Goal: Check status: Check status

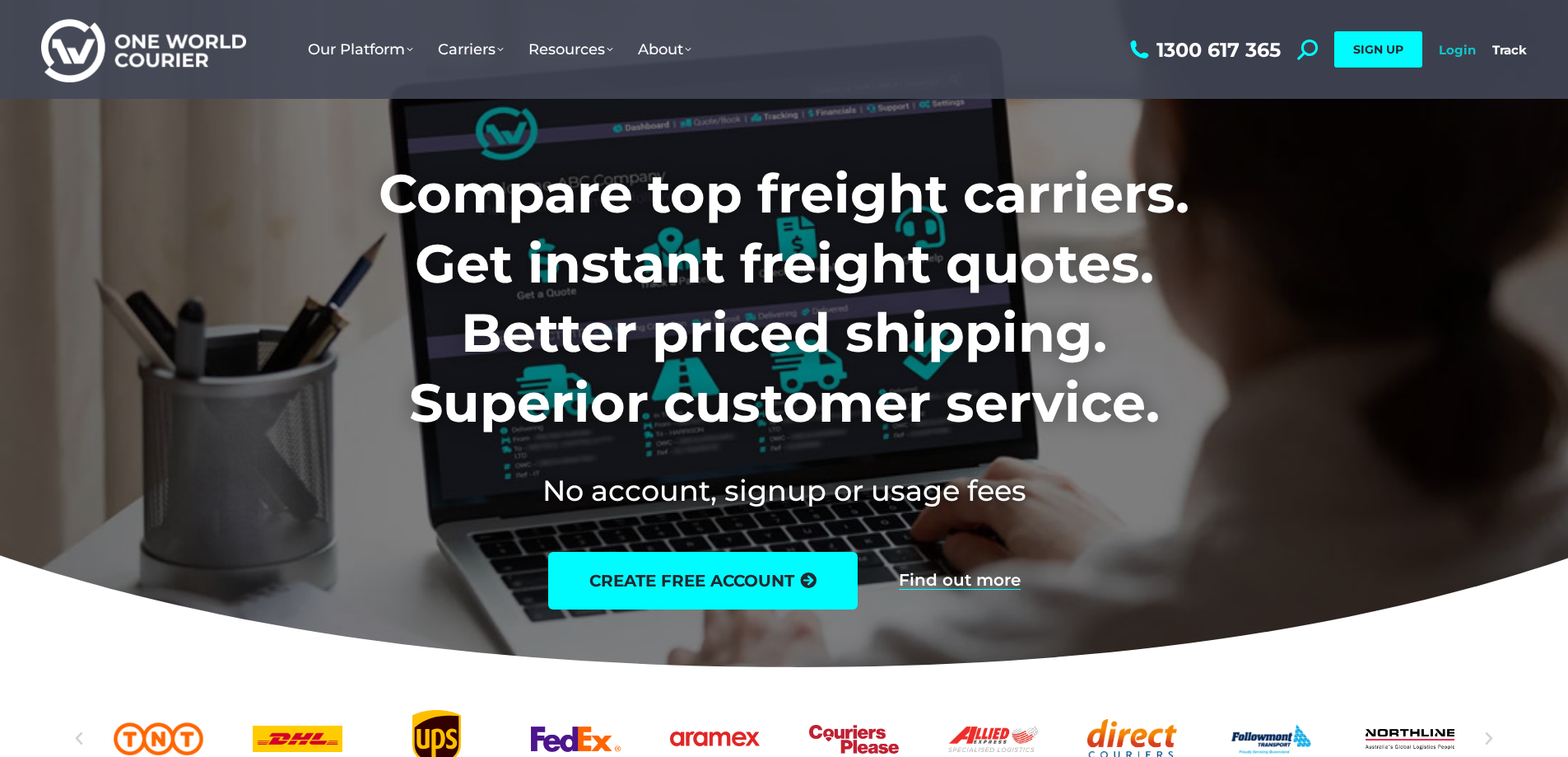
click at [1462, 49] on link "Login" at bounding box center [1457, 49] width 37 height 16
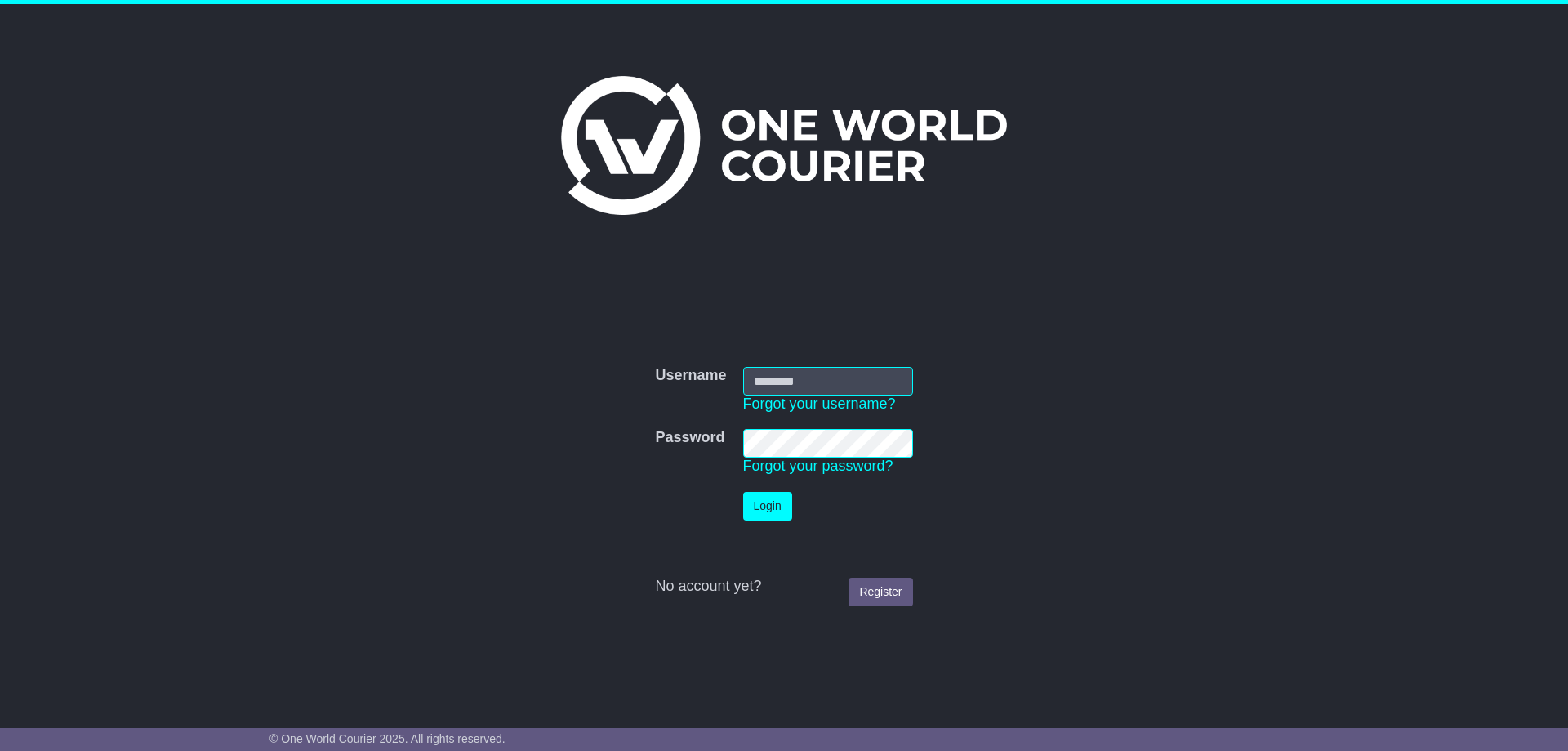
click at [799, 378] on input "Username" at bounding box center [828, 381] width 170 height 29
type input "**********"
click at [762, 500] on button "Login" at bounding box center [767, 506] width 49 height 29
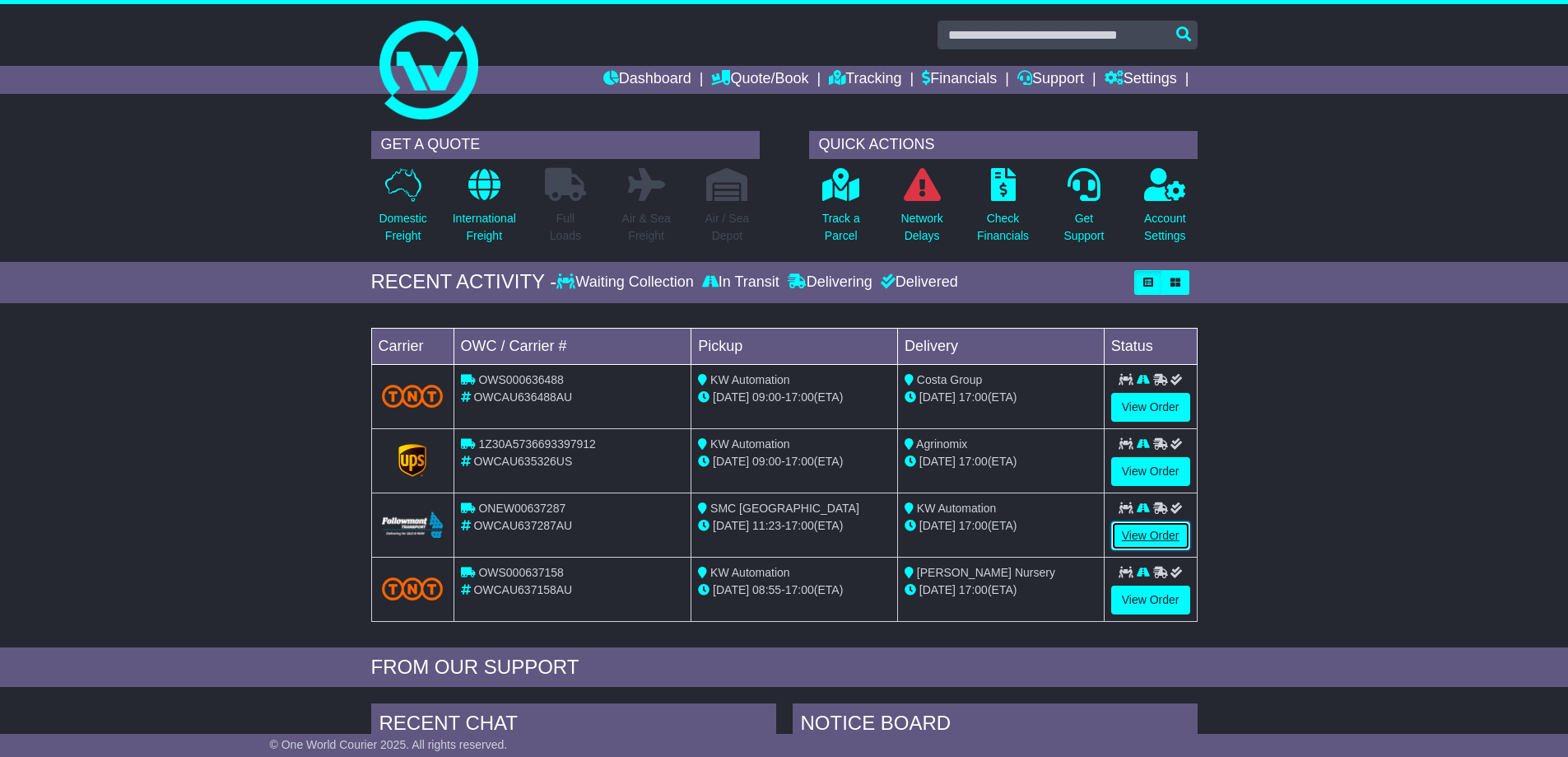
click at [1166, 534] on link "View Order" at bounding box center [1150, 535] width 79 height 29
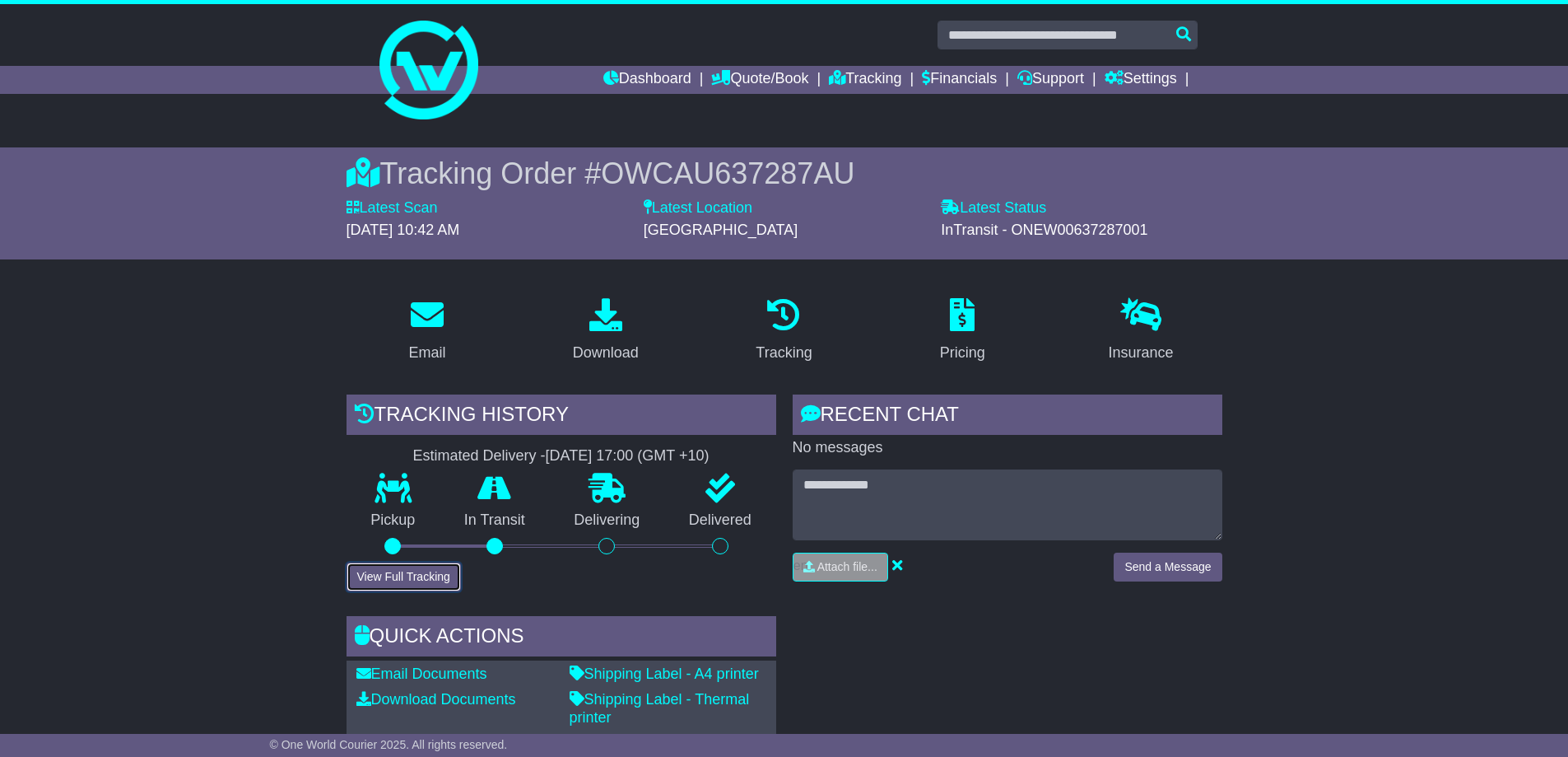
click at [405, 578] on button "View Full Tracking" at bounding box center [403, 576] width 114 height 29
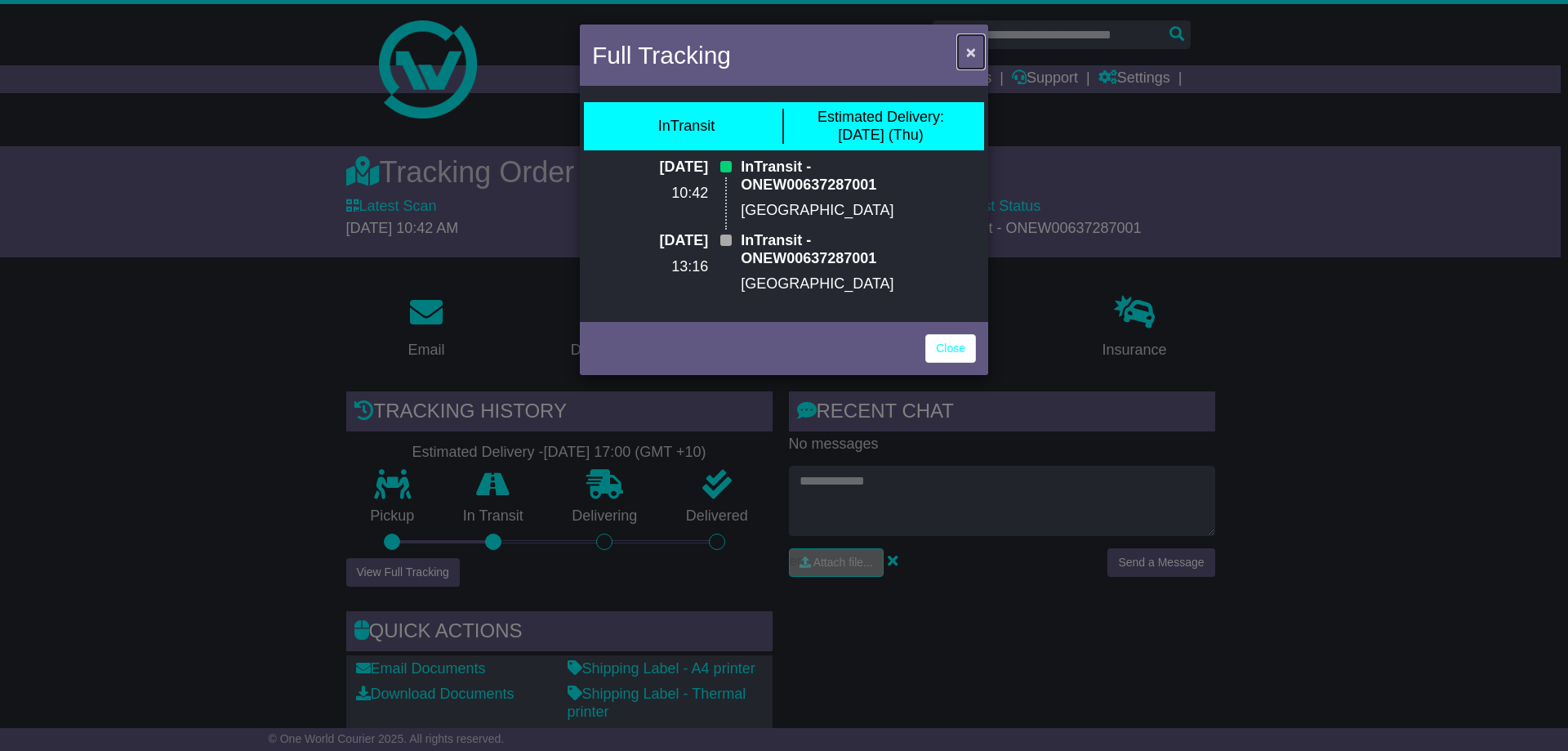
click at [972, 50] on span "×" at bounding box center [971, 51] width 10 height 19
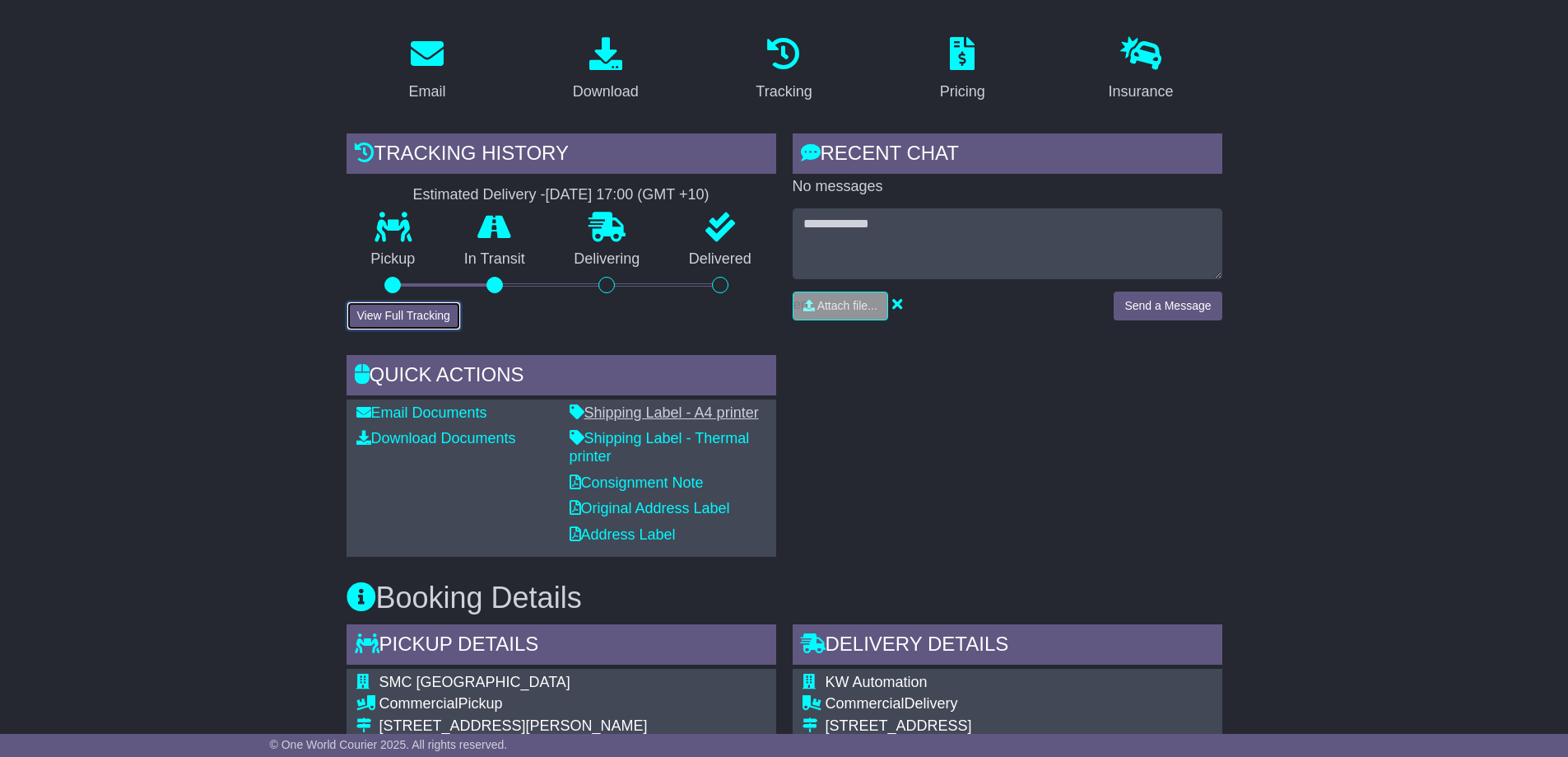
scroll to position [330, 0]
